Goal: Information Seeking & Learning: Learn about a topic

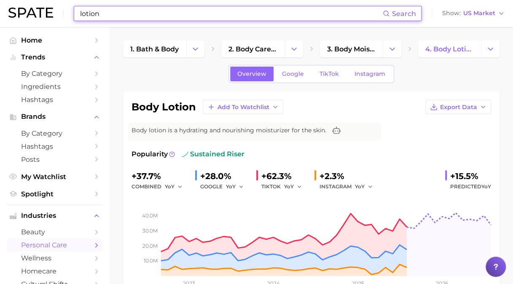
click at [177, 13] on input "lotion" at bounding box center [230, 13] width 303 height 14
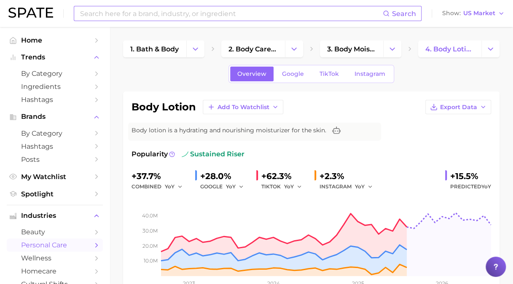
click at [233, 20] on input at bounding box center [230, 13] width 303 height 14
type input "tone"
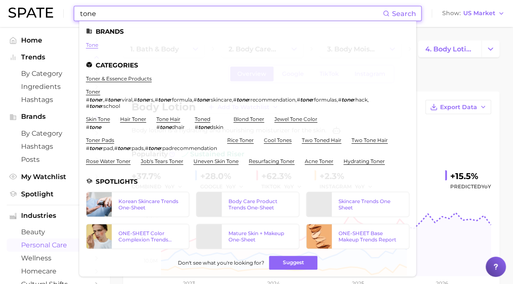
click at [91, 42] on link "tone" at bounding box center [92, 45] width 12 height 6
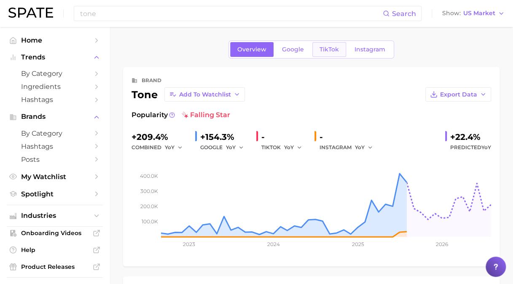
click at [319, 49] on span "TikTok" at bounding box center [328, 49] width 19 height 7
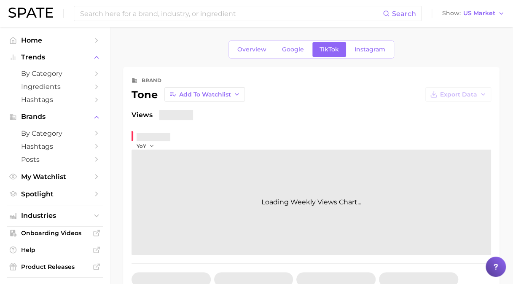
click at [150, 143] on icon "button" at bounding box center [152, 146] width 6 height 6
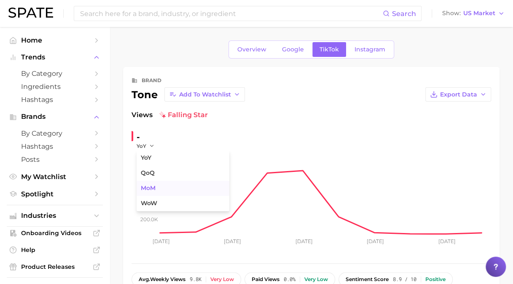
click at [146, 189] on span "MoM" at bounding box center [148, 187] width 15 height 7
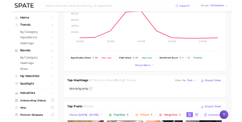
scroll to position [145, 0]
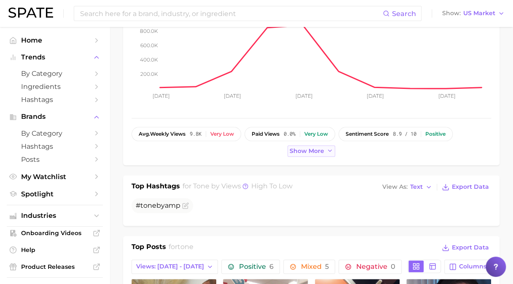
click at [300, 147] on span "Show more" at bounding box center [306, 150] width 35 height 7
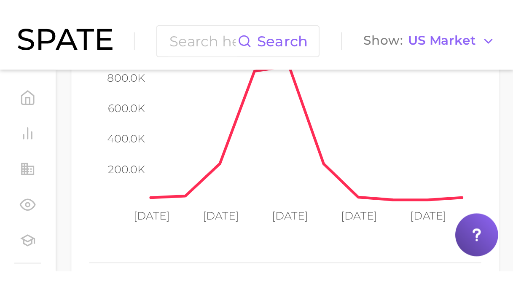
scroll to position [168, 0]
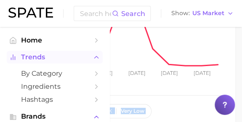
drag, startPoint x: 75, startPoint y: 43, endPoint x: 48, endPoint y: 53, distance: 29.1
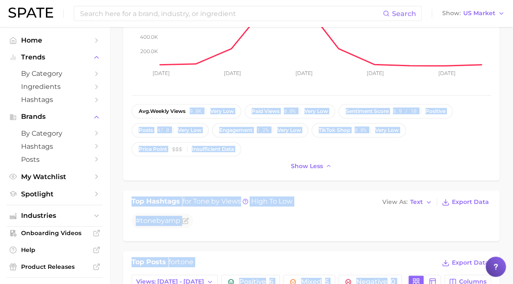
click at [209, 166] on div "Show less" at bounding box center [310, 165] width 359 height 11
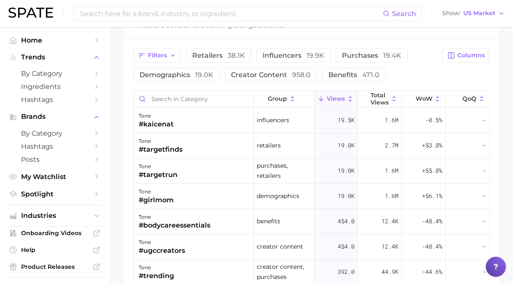
scroll to position [856, 0]
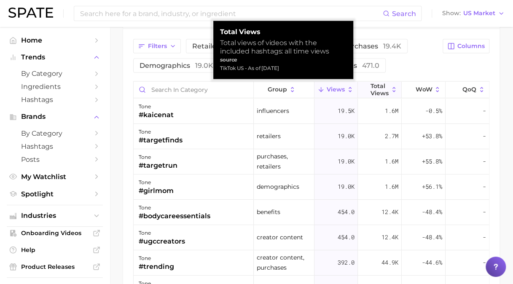
click at [381, 87] on span "Total Views" at bounding box center [379, 89] width 18 height 13
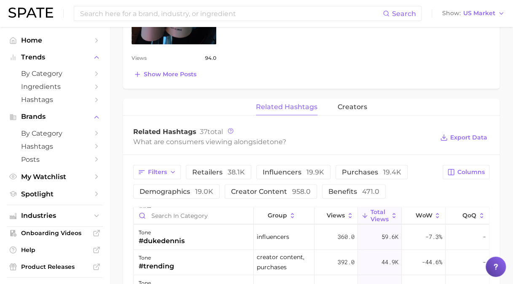
scroll to position [741, 0]
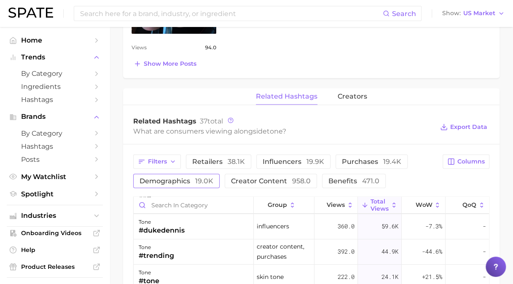
click at [171, 177] on span "demographics 19.0k" at bounding box center [176, 180] width 74 height 7
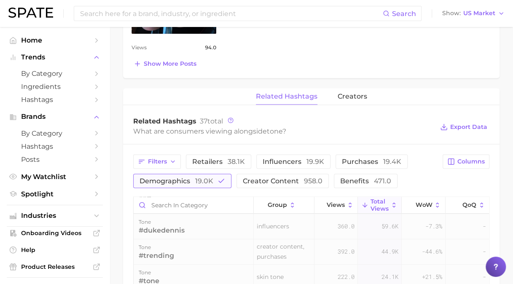
scroll to position [0, 0]
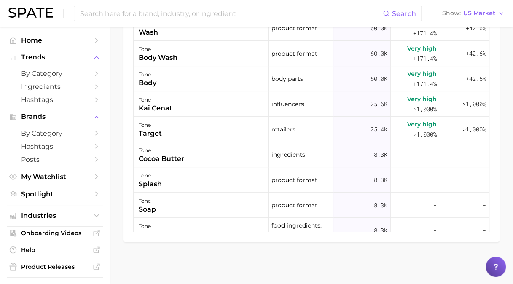
type input "tone"
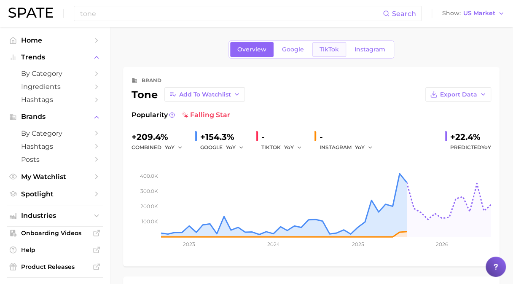
click at [329, 51] on span "TikTok" at bounding box center [328, 49] width 19 height 7
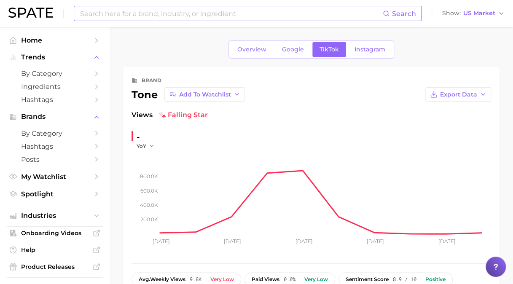
click at [187, 15] on input at bounding box center [230, 13] width 303 height 14
type input "fine'ry"
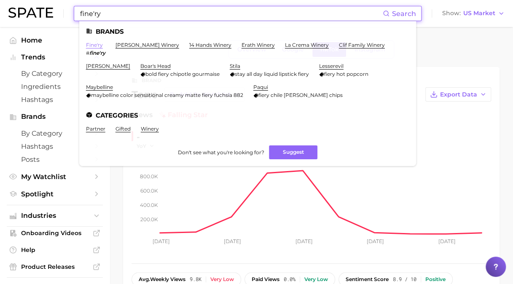
click at [91, 46] on link "fine'ry" at bounding box center [94, 45] width 17 height 6
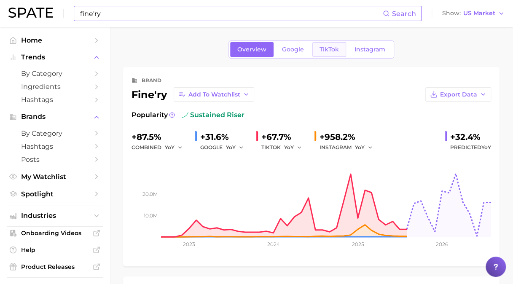
click at [331, 53] on link "TikTok" at bounding box center [329, 49] width 34 height 15
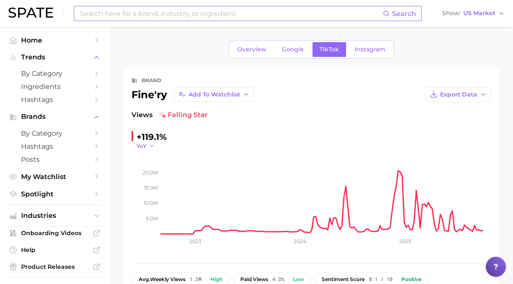
click at [148, 148] on button "YoY" at bounding box center [145, 145] width 18 height 7
click at [153, 185] on span "MoM" at bounding box center [148, 187] width 15 height 7
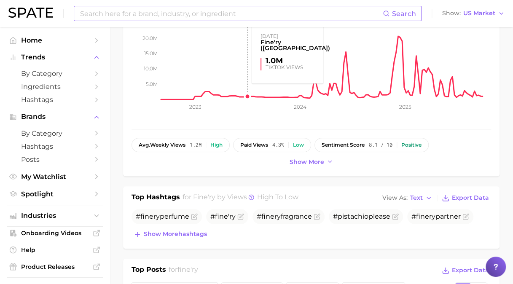
scroll to position [168, 0]
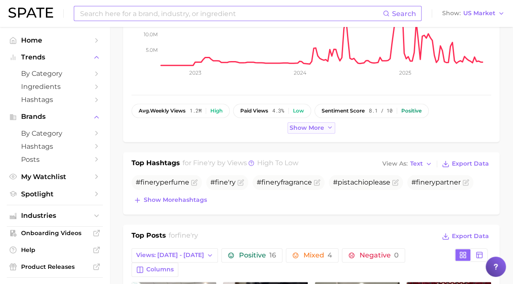
click at [301, 127] on span "Show more" at bounding box center [306, 127] width 35 height 7
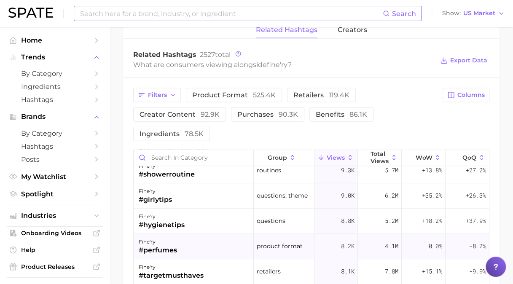
scroll to position [421, 0]
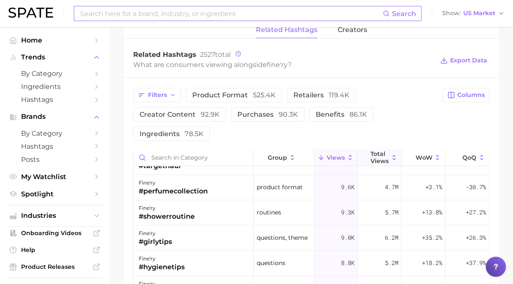
click at [371, 151] on span "Total Views" at bounding box center [379, 157] width 18 height 13
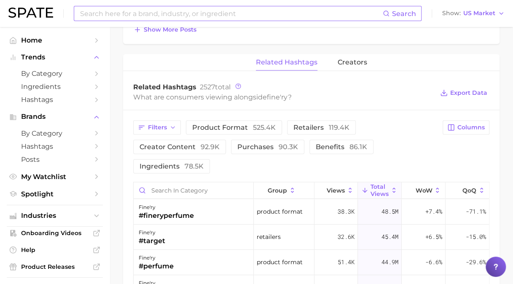
scroll to position [804, 0]
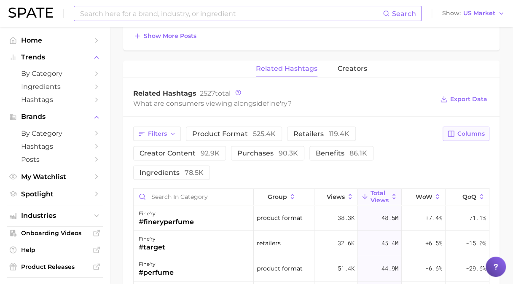
click at [462, 130] on span "Columns" at bounding box center [470, 133] width 27 height 7
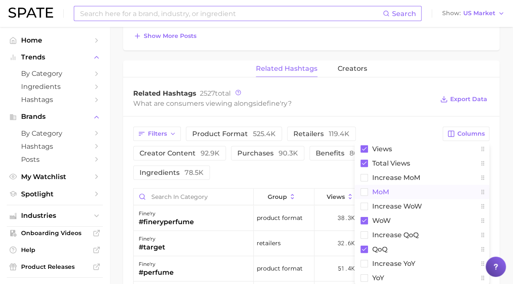
click at [386, 188] on span "MoM" at bounding box center [380, 191] width 17 height 7
click at [312, 156] on div "Filters product format 525.4k retailers 119.4k creator content 92.9k purchases …" at bounding box center [285, 153] width 304 height 53
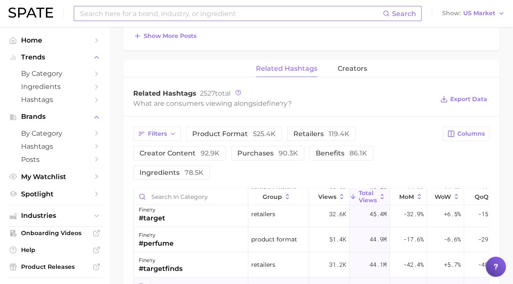
scroll to position [84, 0]
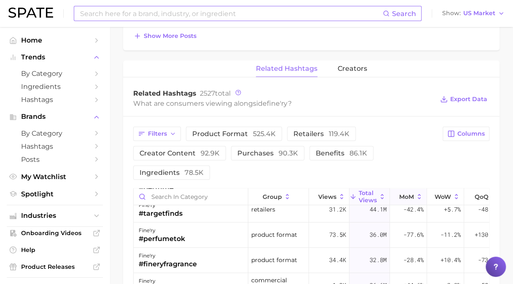
click at [404, 193] on span "MoM" at bounding box center [406, 196] width 15 height 7
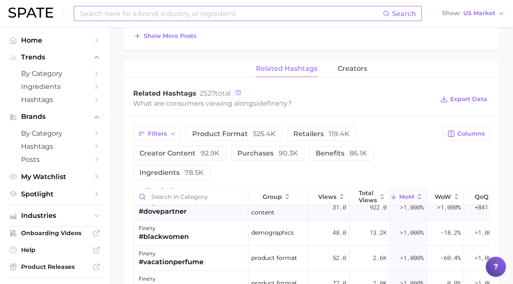
scroll to position [42, 0]
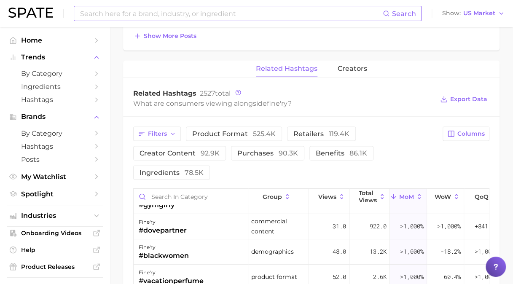
click at [414, 189] on button "MoM" at bounding box center [408, 197] width 37 height 16
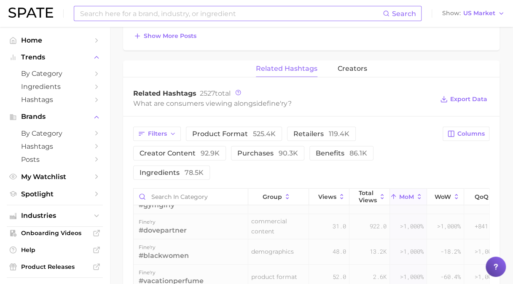
scroll to position [0, 0]
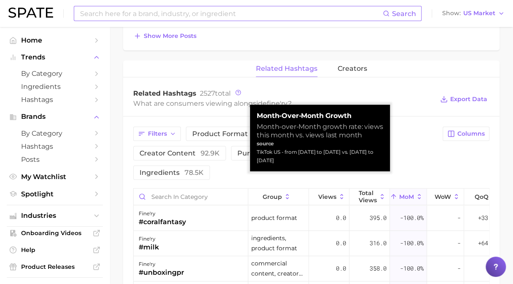
click at [413, 193] on span "MoM" at bounding box center [406, 196] width 15 height 7
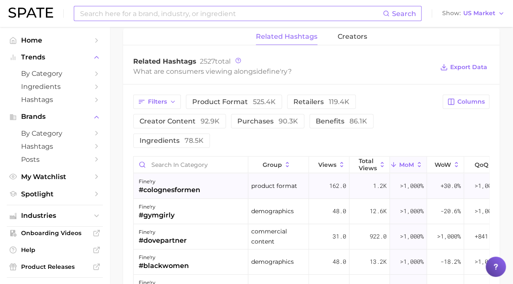
scroll to position [837, 0]
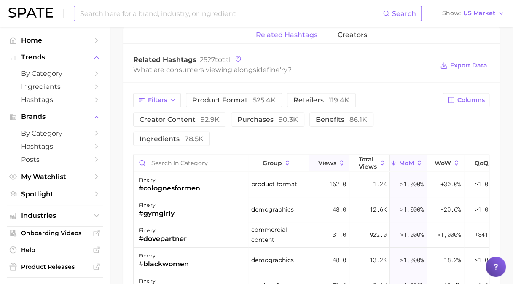
click at [328, 155] on button "Views" at bounding box center [329, 163] width 40 height 16
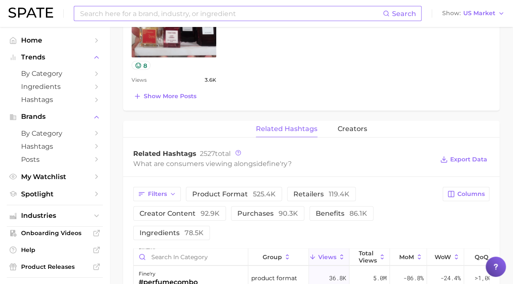
scroll to position [764, 0]
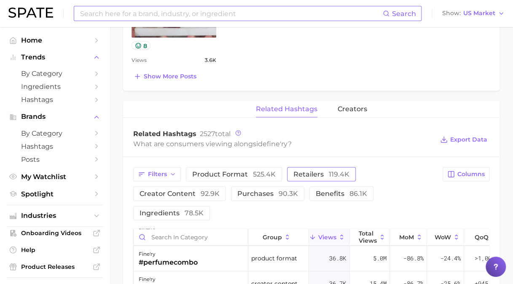
click at [329, 170] on span "119.4k" at bounding box center [339, 174] width 21 height 8
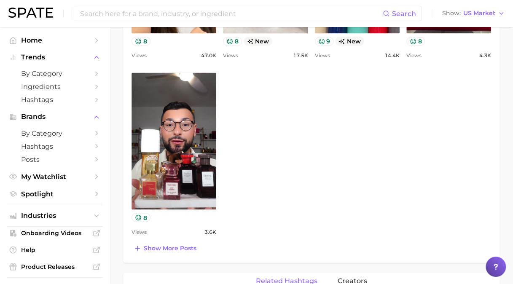
scroll to position [599, 0]
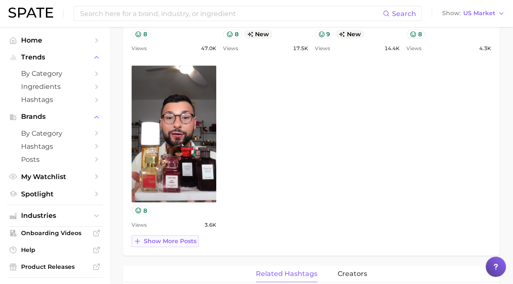
click at [160, 237] on span "Show more posts" at bounding box center [170, 240] width 53 height 7
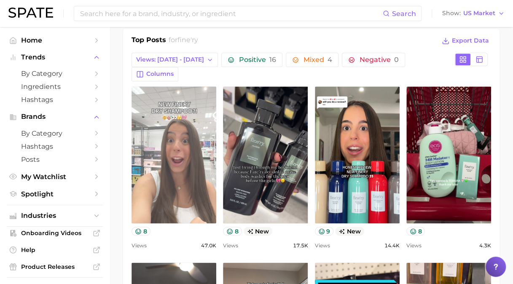
scroll to position [388, 0]
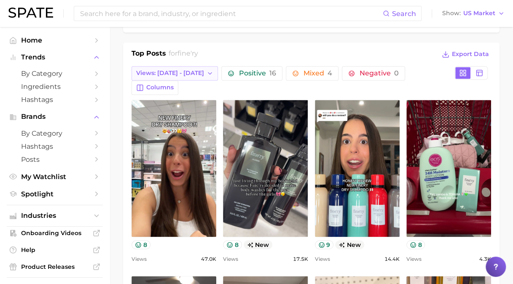
click at [176, 70] on span "Views: [DATE] - [DATE]" at bounding box center [170, 72] width 68 height 7
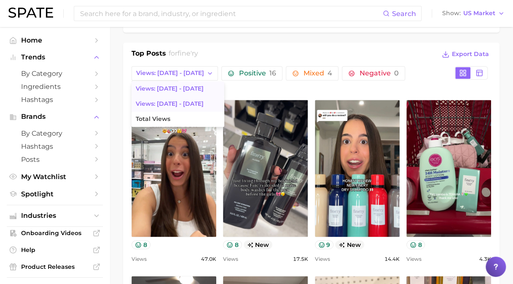
click at [177, 104] on span "Views: Sep 14 - 21" at bounding box center [170, 103] width 68 height 7
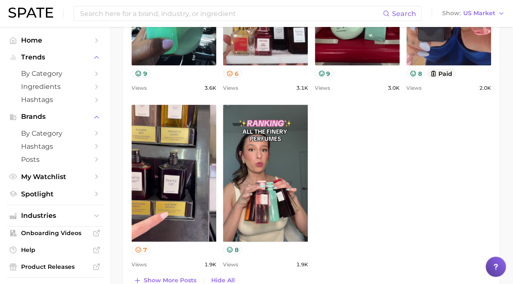
scroll to position [852, 0]
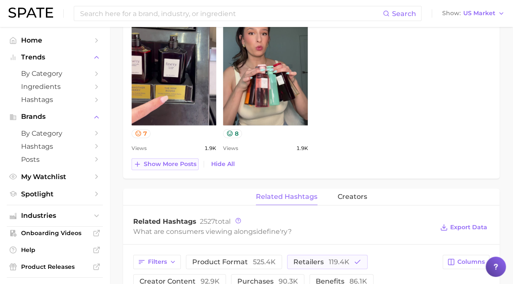
click at [179, 160] on span "Show more posts" at bounding box center [170, 163] width 53 height 7
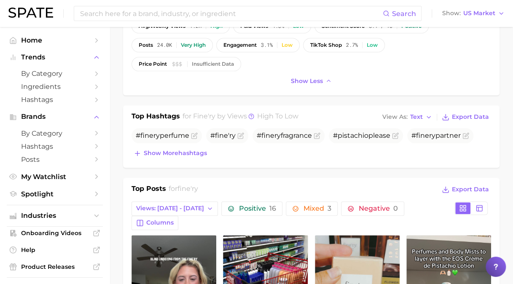
scroll to position [259, 0]
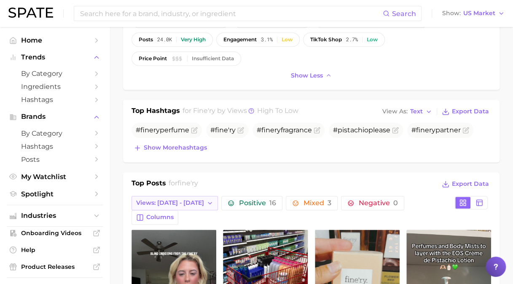
click at [181, 200] on span "Views: Sep 14 - 21" at bounding box center [170, 202] width 68 height 7
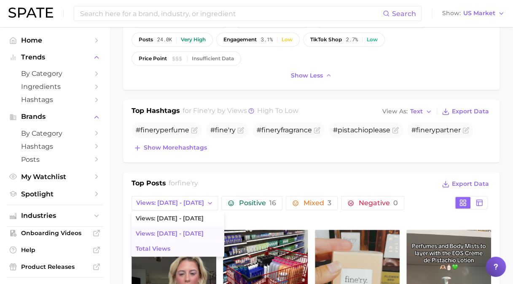
click at [173, 241] on button "Total Views" at bounding box center [177, 248] width 93 height 15
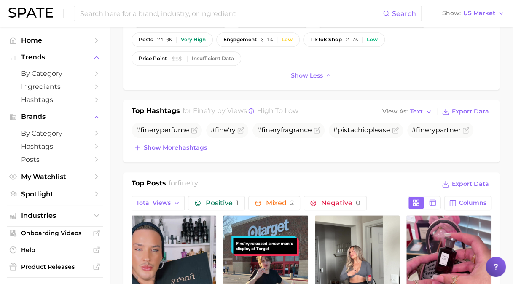
scroll to position [0, 0]
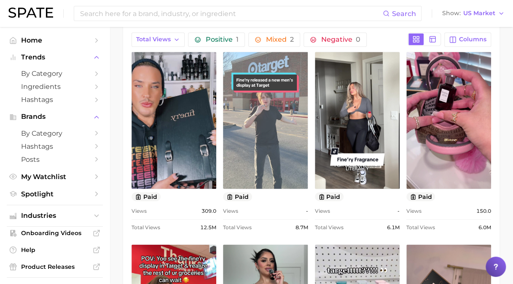
click at [263, 124] on link "view post on TikTok" at bounding box center [265, 120] width 85 height 137
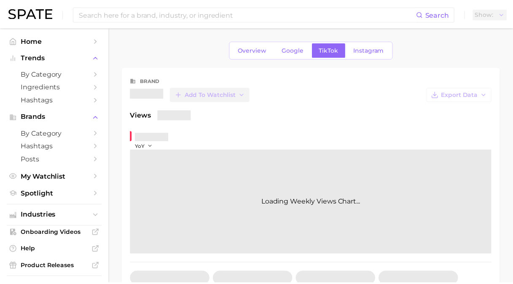
scroll to position [438, 0]
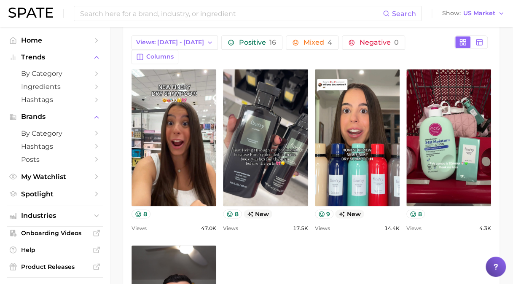
scroll to position [350, 0]
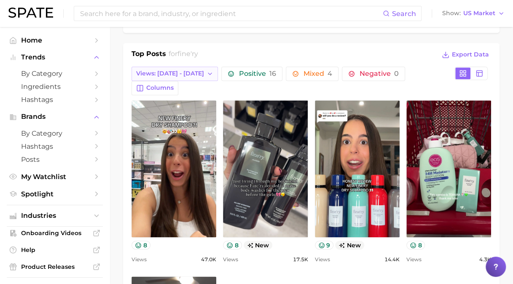
click at [185, 70] on span "Views: [DATE] - [DATE]" at bounding box center [170, 73] width 68 height 7
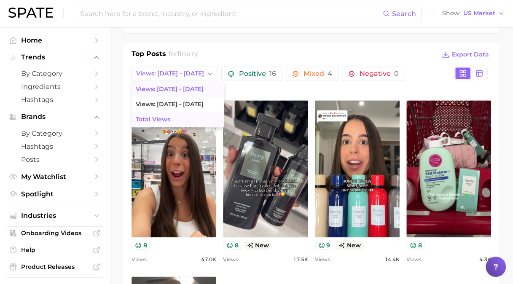
click at [173, 119] on button "Total Views" at bounding box center [177, 119] width 93 height 15
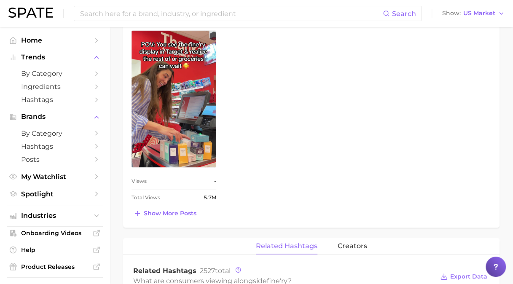
scroll to position [599, 0]
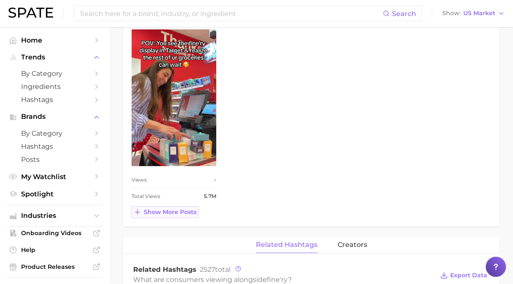
click at [161, 208] on span "Show more posts" at bounding box center [170, 211] width 53 height 7
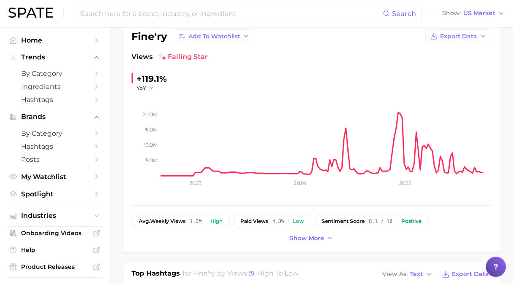
scroll to position [0, 0]
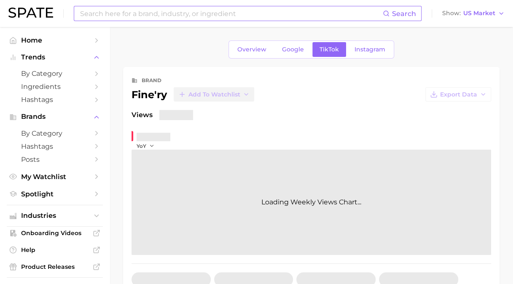
click at [181, 13] on input at bounding box center [230, 13] width 303 height 14
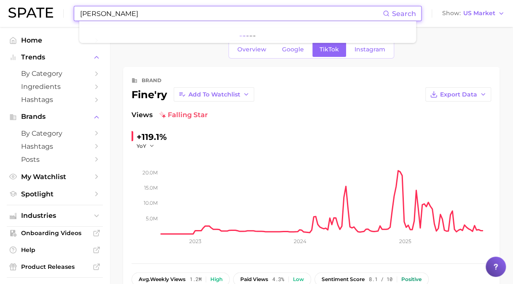
type input "[PERSON_NAME]"
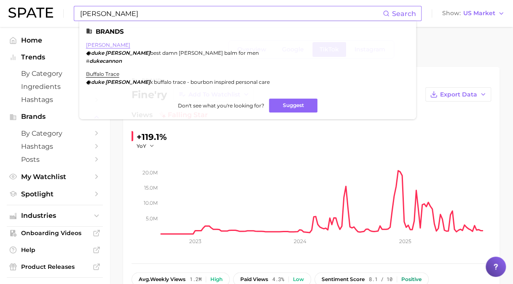
click at [109, 44] on link "[PERSON_NAME]" at bounding box center [108, 45] width 44 height 6
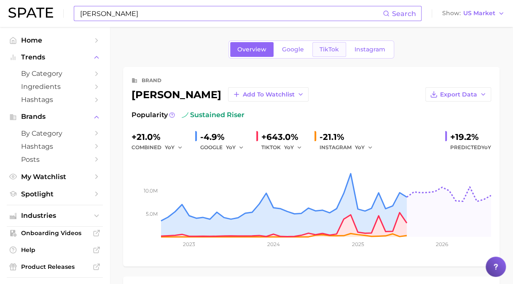
click at [322, 48] on span "TikTok" at bounding box center [328, 49] width 19 height 7
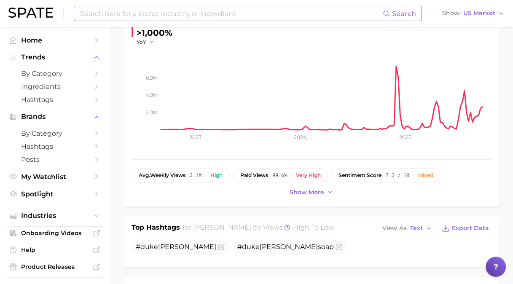
scroll to position [64, 0]
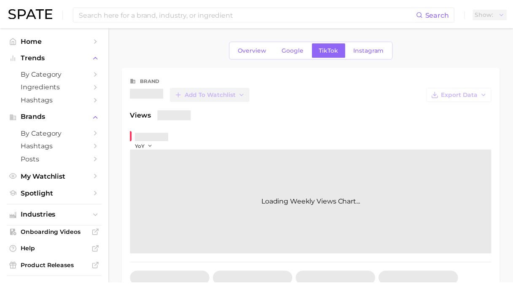
scroll to position [64, 0]
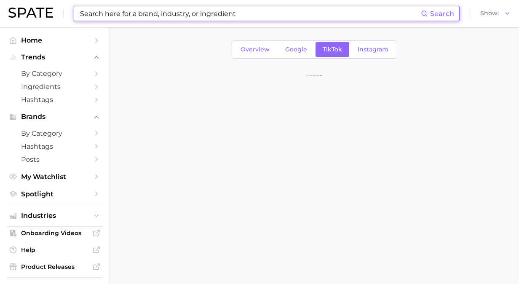
click at [154, 16] on input at bounding box center [250, 13] width 342 height 14
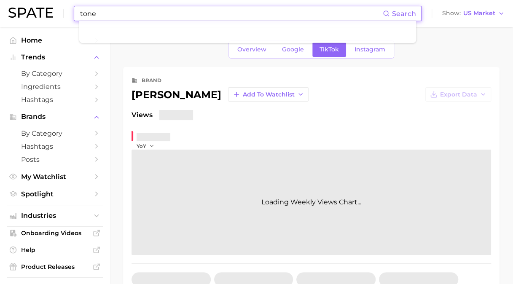
type input "tone"
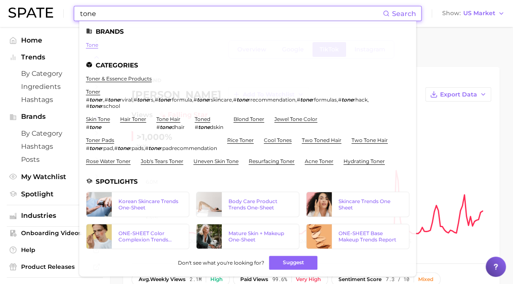
click at [91, 46] on link "tone" at bounding box center [92, 45] width 12 height 6
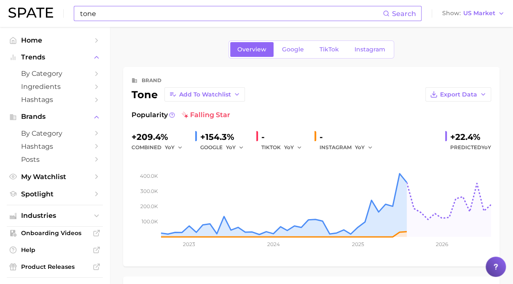
click at [162, 147] on div "combined YoY" at bounding box center [159, 147] width 57 height 10
click at [166, 145] on span "YoY" at bounding box center [170, 147] width 10 height 7
click at [182, 179] on button "QoQ" at bounding box center [211, 175] width 93 height 15
click at [174, 146] on span "QoQ" at bounding box center [171, 147] width 12 height 7
click at [178, 188] on span "MoM" at bounding box center [176, 190] width 15 height 7
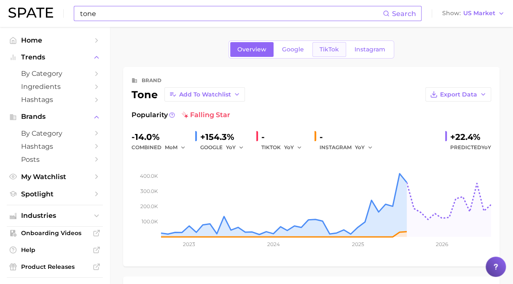
click at [330, 46] on span "TikTok" at bounding box center [328, 49] width 19 height 7
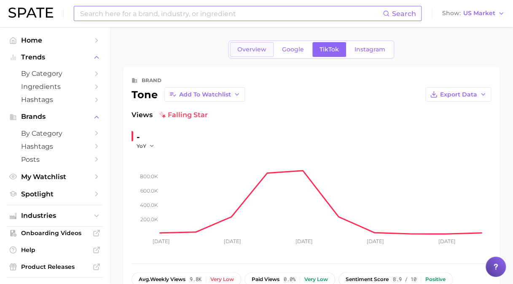
click at [250, 47] on span "Overview" at bounding box center [251, 49] width 29 height 7
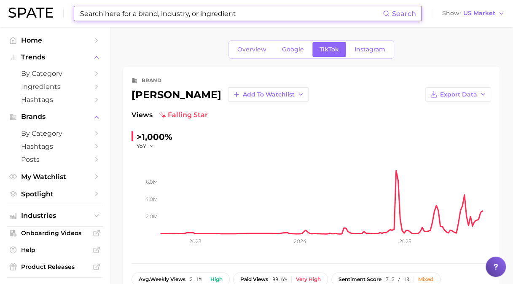
click at [125, 8] on input at bounding box center [230, 13] width 303 height 14
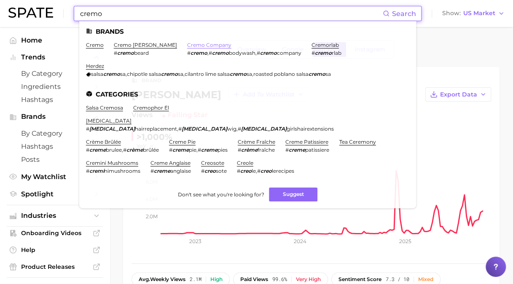
type input "cremo"
click at [187, 45] on link "cremo company" at bounding box center [209, 45] width 44 height 6
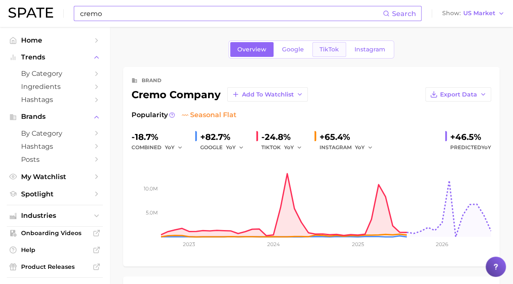
click at [325, 47] on span "TikTok" at bounding box center [328, 49] width 19 height 7
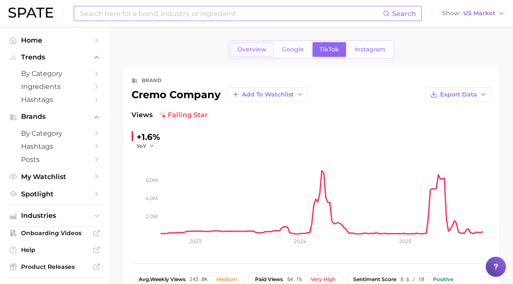
click at [242, 47] on span "Overview" at bounding box center [251, 49] width 29 height 7
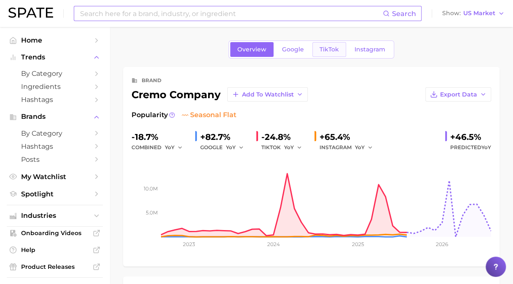
click at [326, 48] on span "TikTok" at bounding box center [328, 49] width 19 height 7
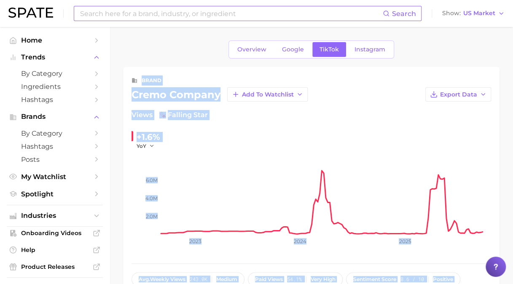
drag, startPoint x: 512, startPoint y: 39, endPoint x: 515, endPoint y: 71, distance: 31.7
click at [513, 71] on html "Search Show US Market Home Trends by Category Ingredients Hashtags Brands by Ca…" at bounding box center [256, 142] width 513 height 284
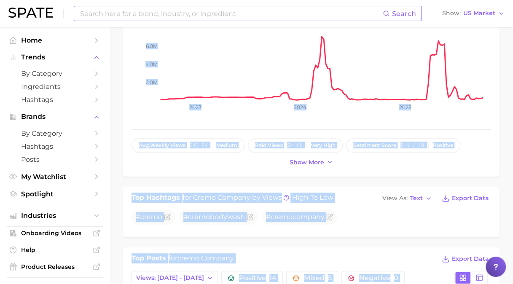
click at [243, 164] on div "Show more" at bounding box center [310, 162] width 359 height 11
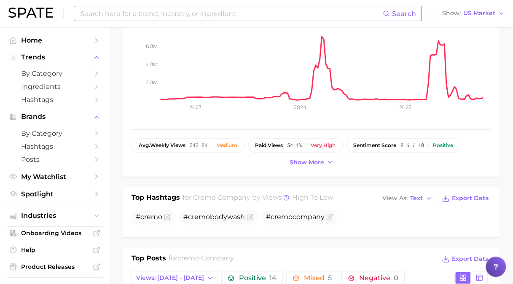
click at [101, 144] on nav "Home Trends by Category Ingredients Hashtags Brands by Category Hashtags Posts …" at bounding box center [55, 155] width 110 height 257
